Goal: Task Accomplishment & Management: Manage account settings

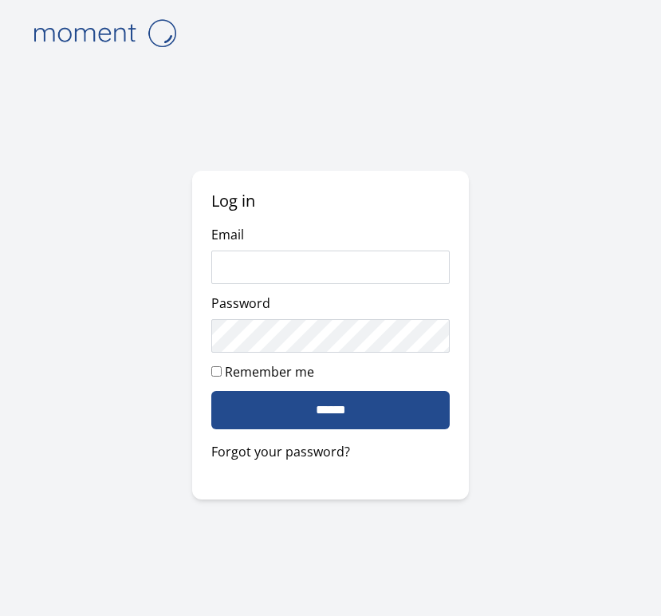
click at [0, 615] on com-1password-button at bounding box center [0, 616] width 0 height 0
type input "**********"
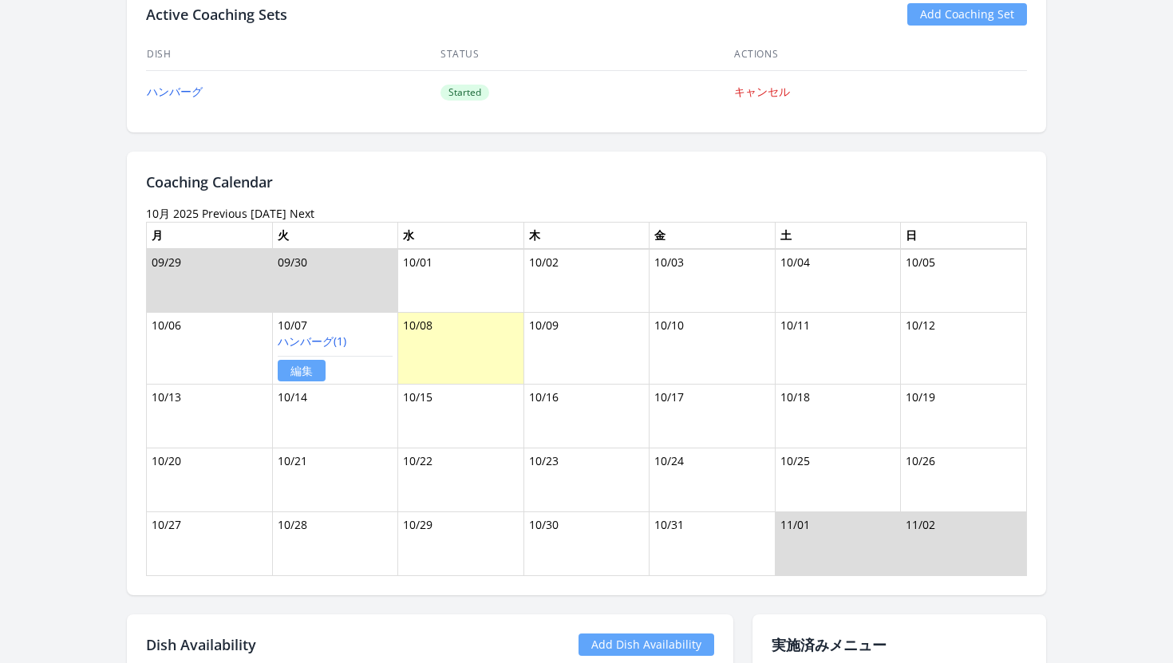
scroll to position [1275, 0]
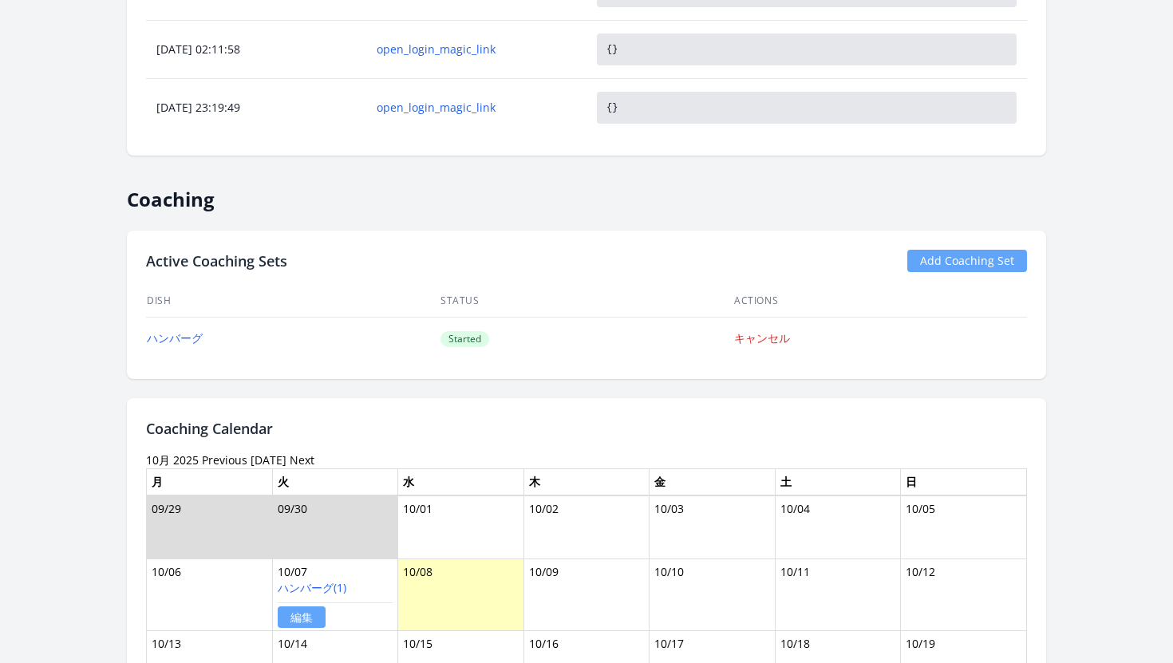
click at [966, 264] on link "Add Coaching Set" at bounding box center [967, 261] width 120 height 22
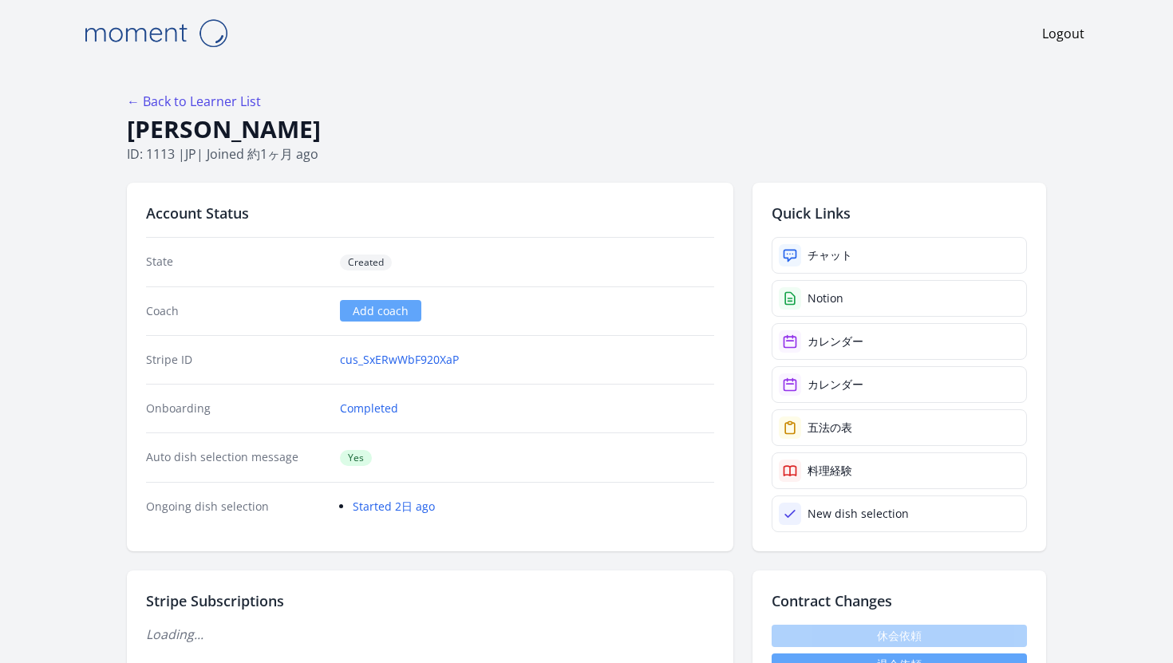
scroll to position [1275, 0]
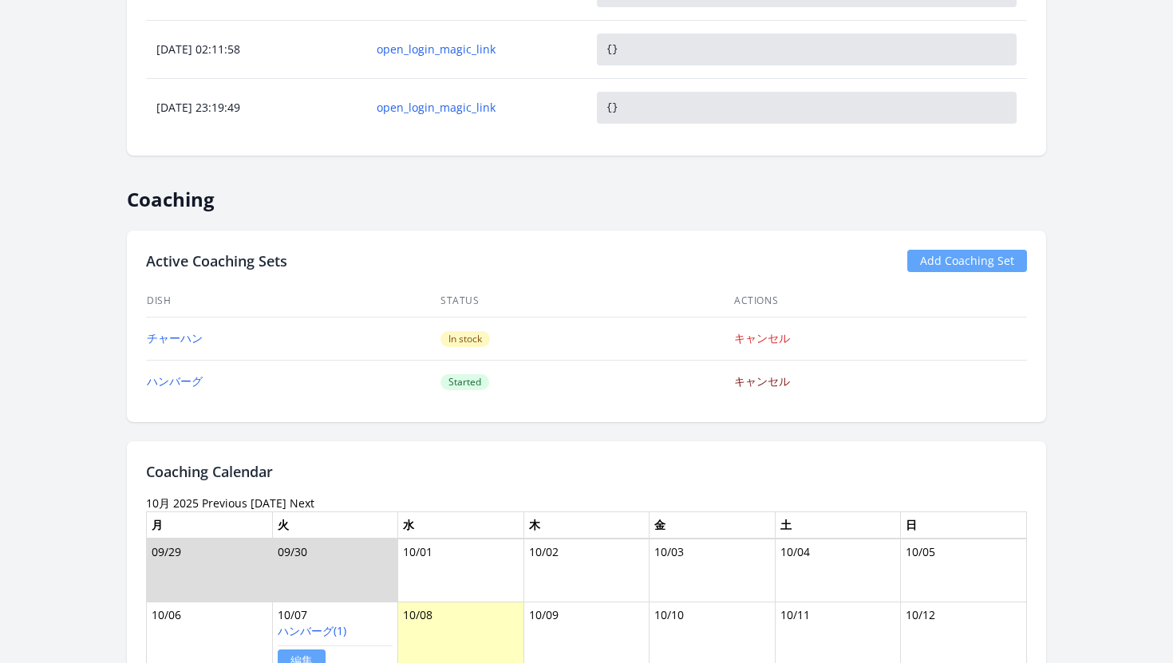
click at [765, 385] on link "キャンセル" at bounding box center [762, 380] width 56 height 15
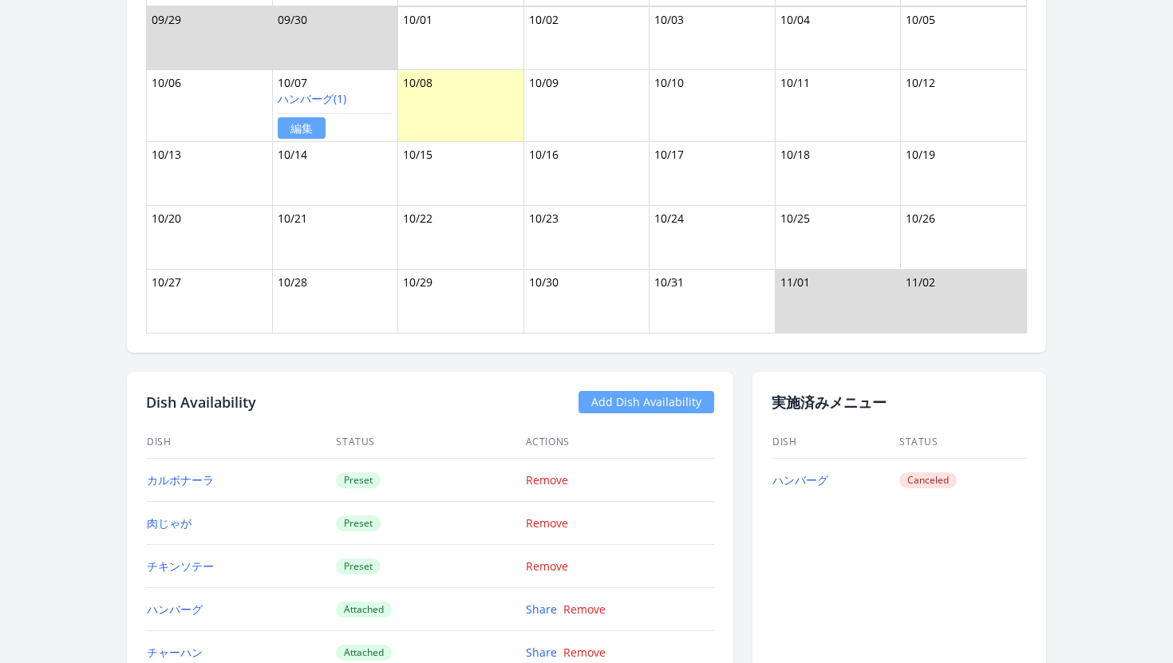
scroll to position [1458, 0]
